Goal: Information Seeking & Learning: Learn about a topic

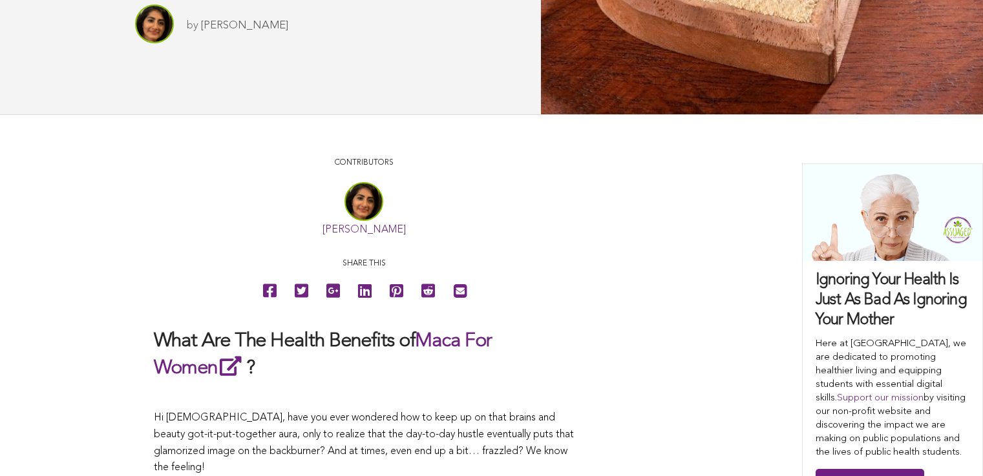
scroll to position [495, 0]
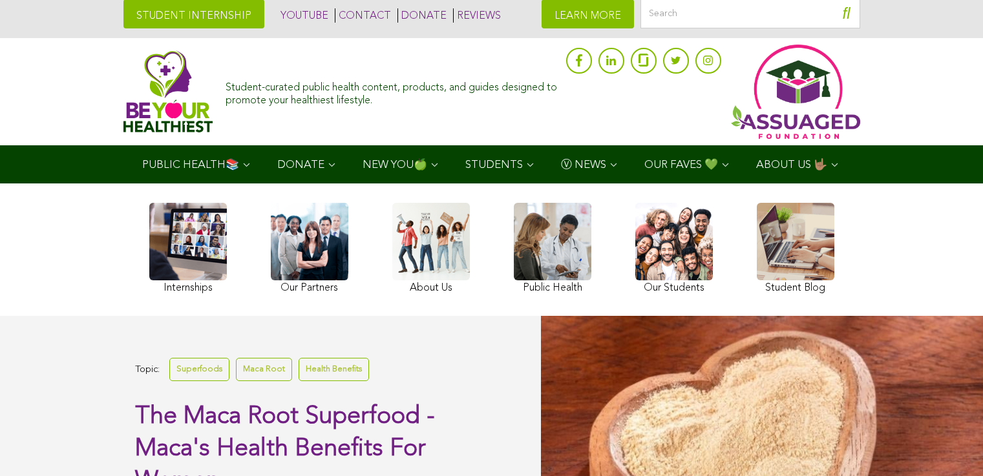
click at [318, 221] on div "Internships Our Partners About Us Public Health Our Students Student Blog" at bounding box center [492, 250] width 718 height 133
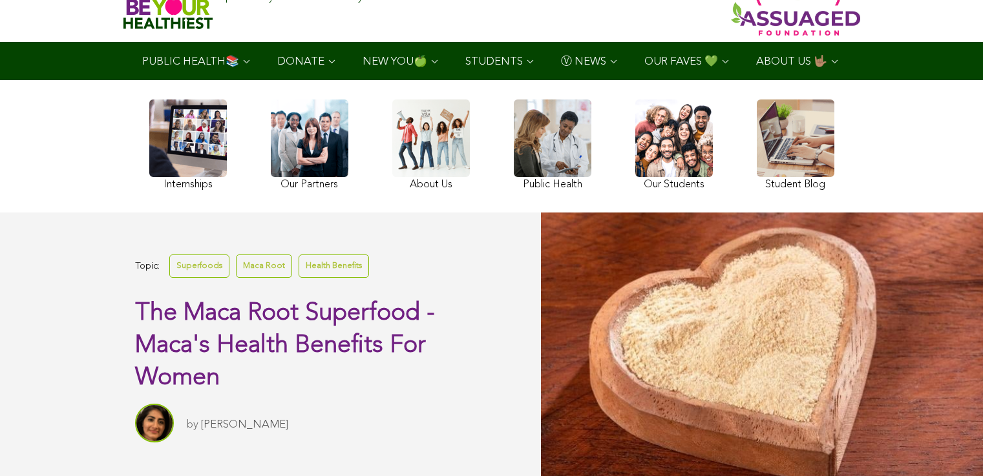
scroll to position [80, 0]
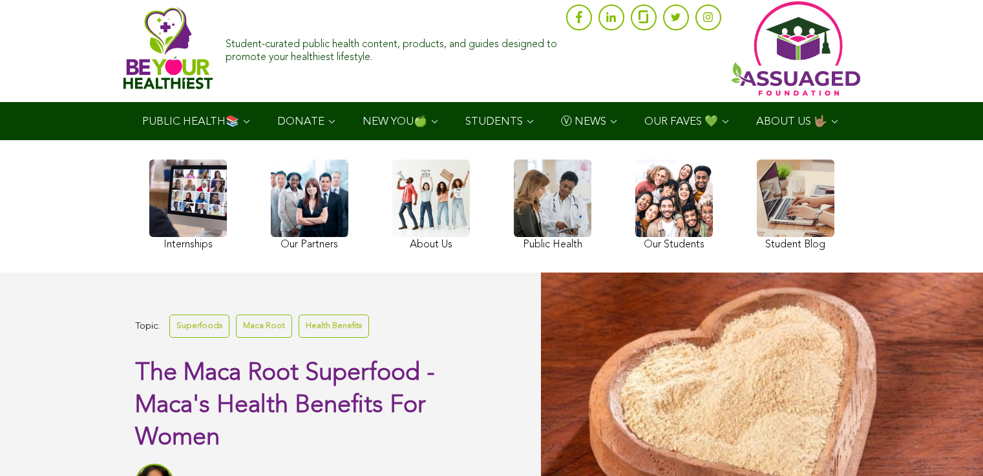
click at [299, 140] on ul "PUBLIC HEALTH📚 YouTube Our Rap Song Immunity Precautions DONATE via Venmo via P…" at bounding box center [492, 121] width 726 height 38
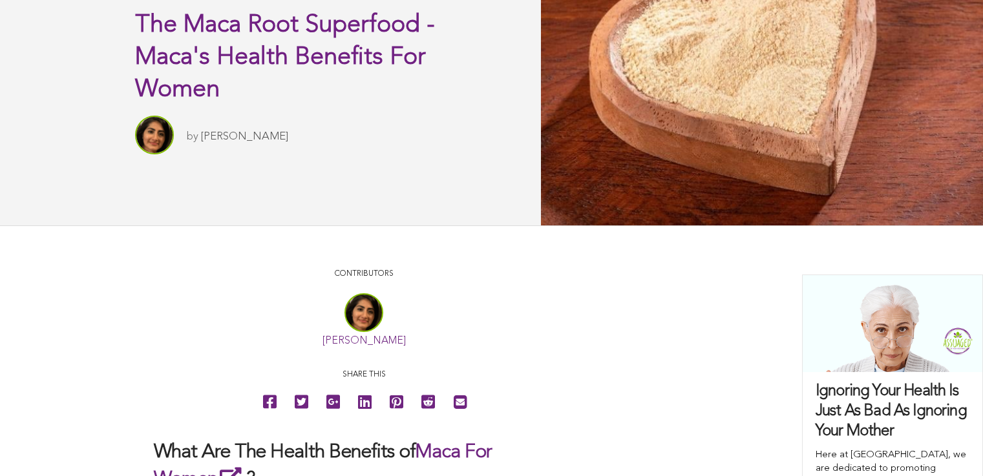
scroll to position [303, 0]
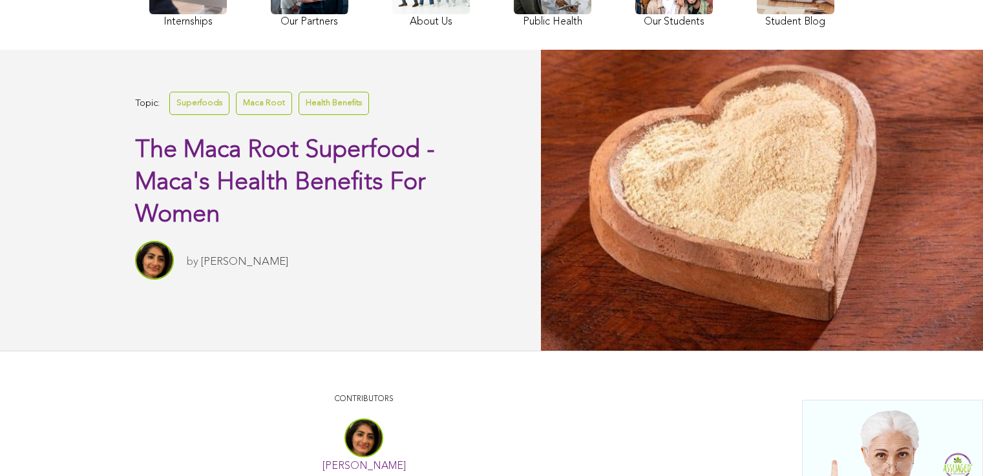
click at [236, 114] on link "Maca Root" at bounding box center [264, 103] width 56 height 23
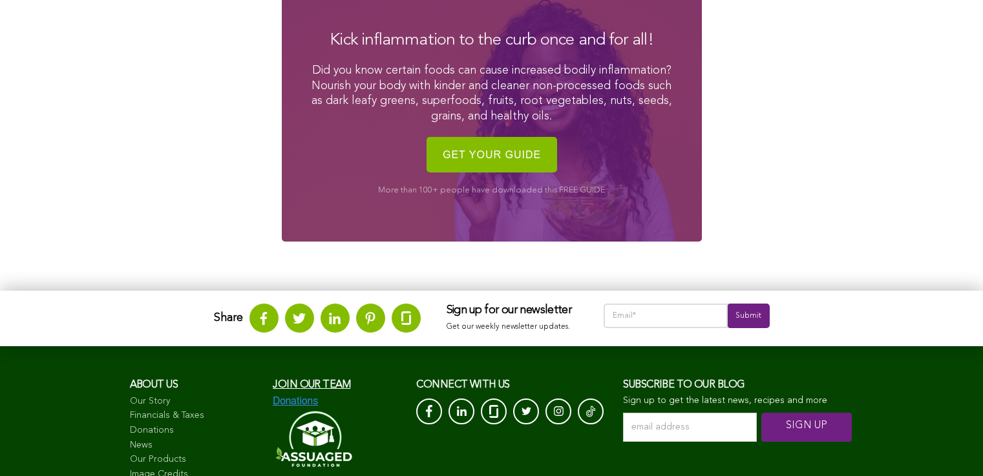
scroll to position [1745, 0]
